Goal: Task Accomplishment & Management: Complete application form

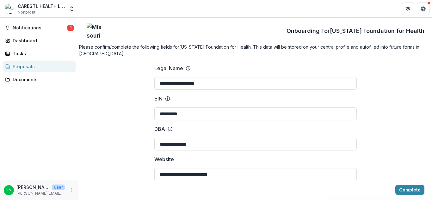
scroll to position [923, 0]
